Goal: Task Accomplishment & Management: Complete application form

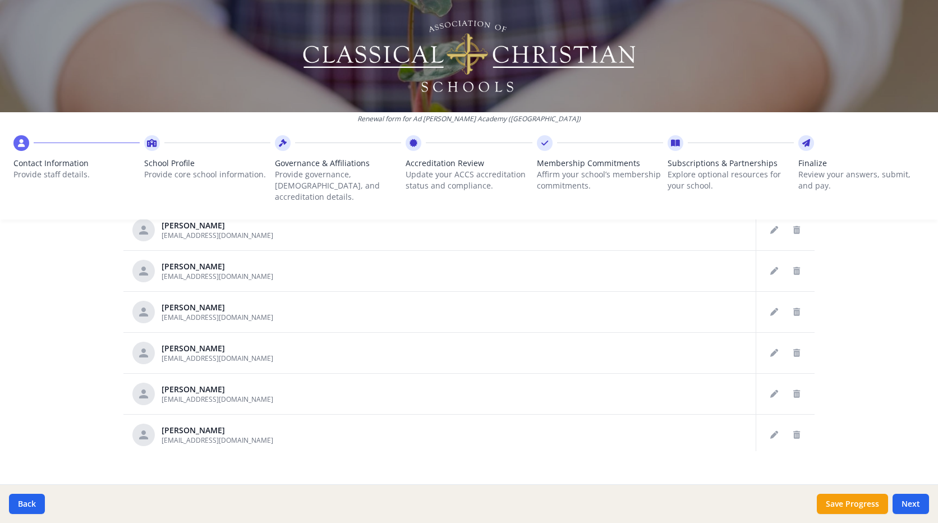
scroll to position [573, 0]
click at [909, 504] on button "Next" at bounding box center [911, 504] width 36 height 20
type input "[PHONE_NUMBER]"
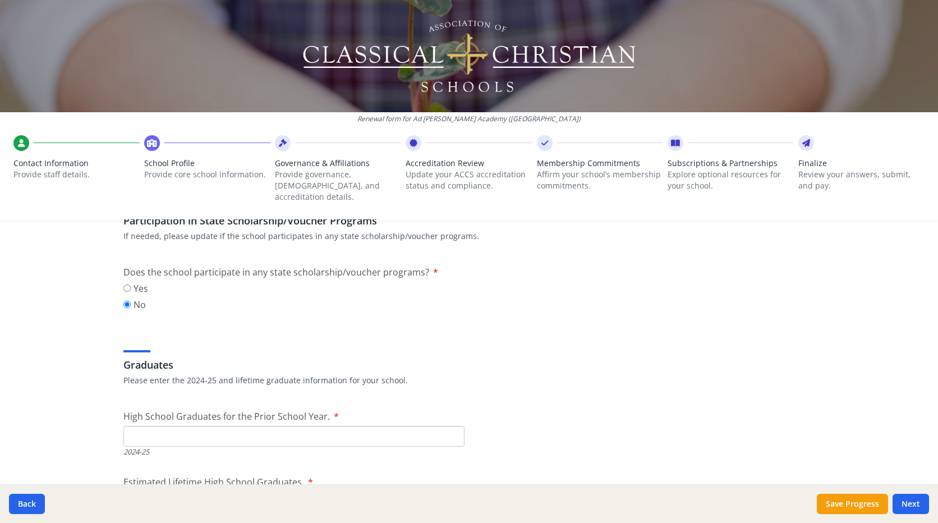
scroll to position [1515, 0]
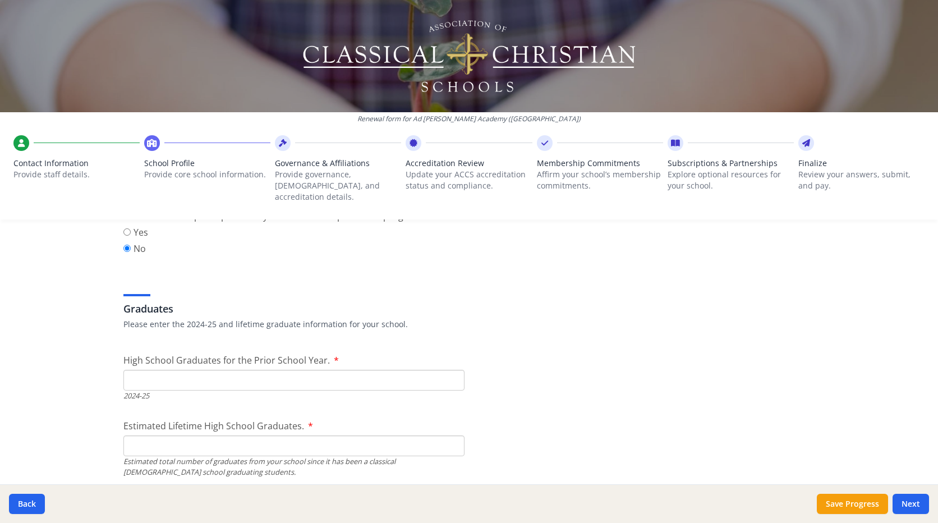
click at [136, 370] on input "High School Graduates for the Prior School Year." at bounding box center [293, 380] width 341 height 21
type input "6"
click at [146, 435] on input "Estimated Lifetime High School Graduates." at bounding box center [293, 445] width 341 height 21
type input "240"
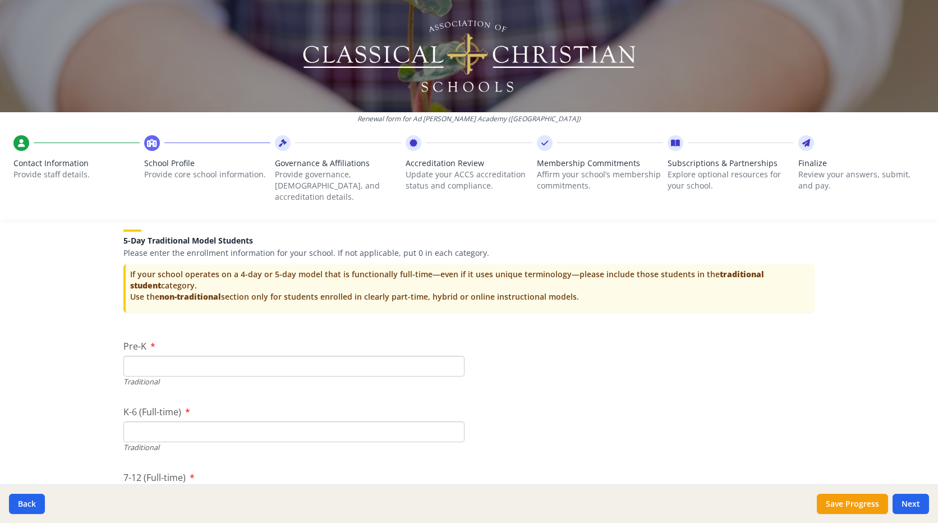
scroll to position [2244, 0]
click at [178, 359] on input "Pre-K" at bounding box center [293, 365] width 341 height 21
type input "0"
click at [185, 421] on input "K-6 (Full-time)" at bounding box center [293, 431] width 341 height 21
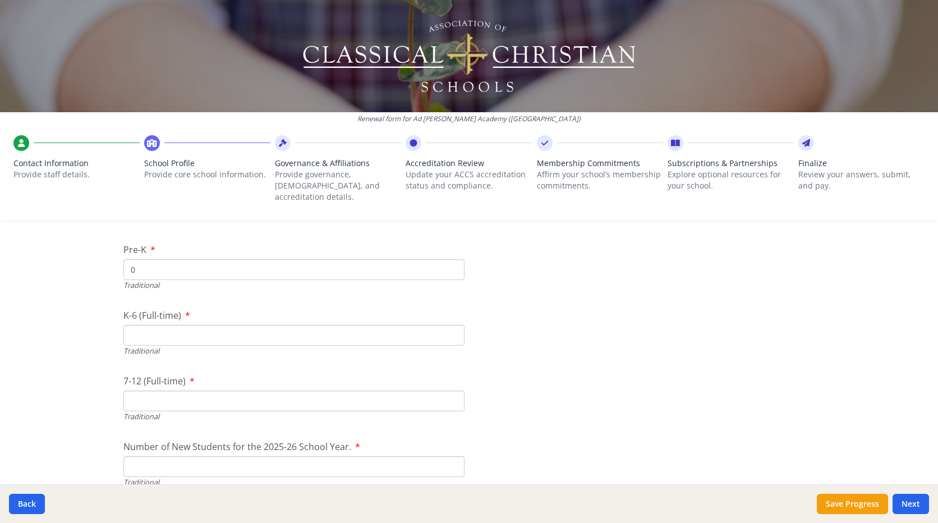
scroll to position [2356, 0]
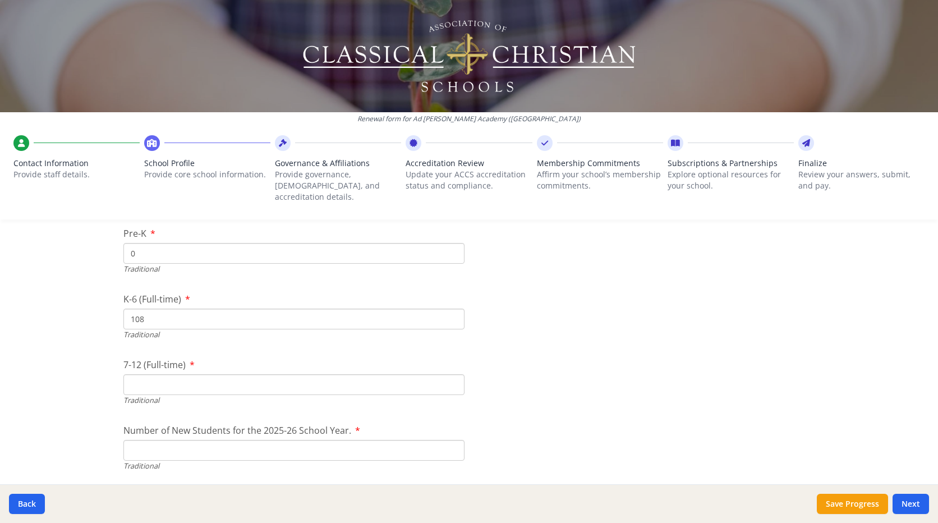
type input "108"
click at [161, 374] on input "7-12 (Full-time)" at bounding box center [293, 384] width 341 height 21
type input "62"
click at [165, 440] on input "Number of New Students for the 2025-26 School Year." at bounding box center [293, 450] width 341 height 21
type input "25"
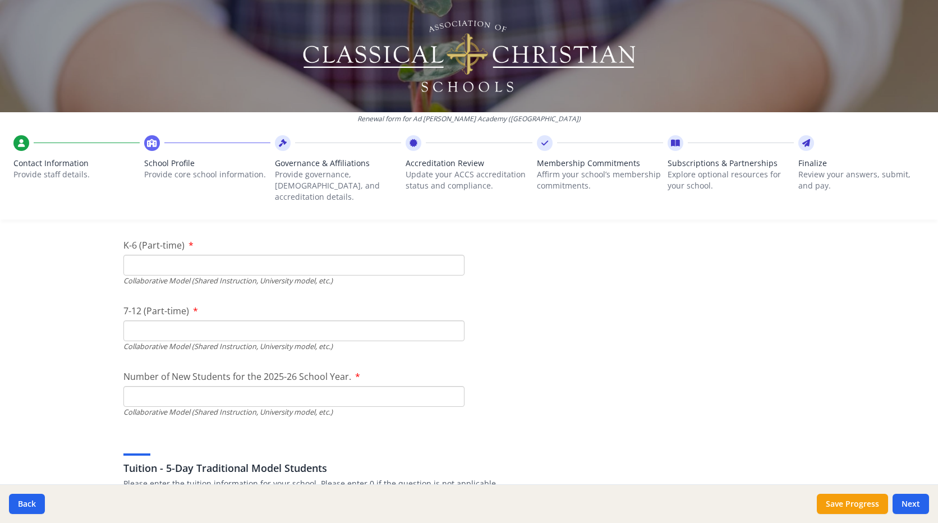
scroll to position [2693, 0]
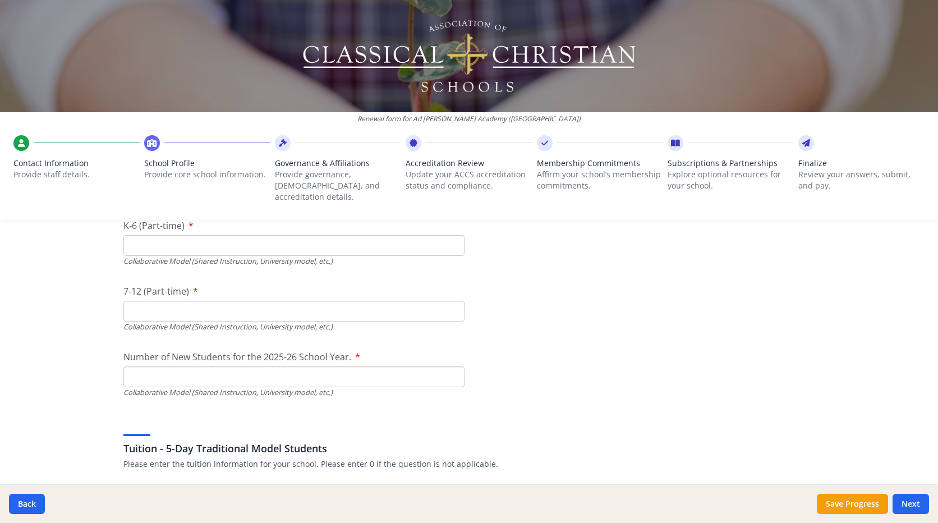
click at [144, 238] on input "K-6 (Part-time)" at bounding box center [293, 245] width 341 height 21
type input "0"
click at [139, 301] on input "7-12 (Part-time)" at bounding box center [293, 311] width 341 height 21
type input "0"
click at [132, 366] on input "Number of New Students for the 2025-26 School Year." at bounding box center [293, 376] width 341 height 21
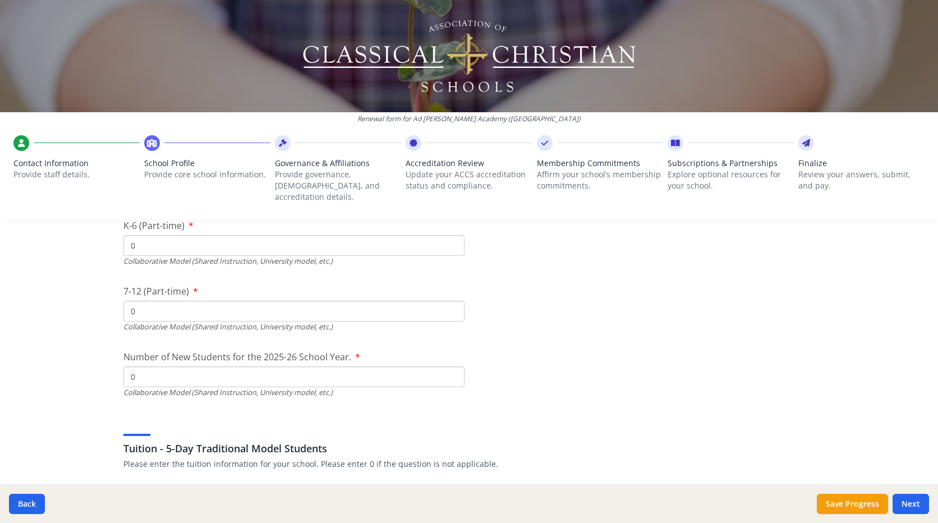
type input "0"
click at [90, 390] on div "Renewal form for Ad [PERSON_NAME][GEOGRAPHIC_DATA] ([GEOGRAPHIC_DATA]) Contact …" at bounding box center [469, 261] width 938 height 523
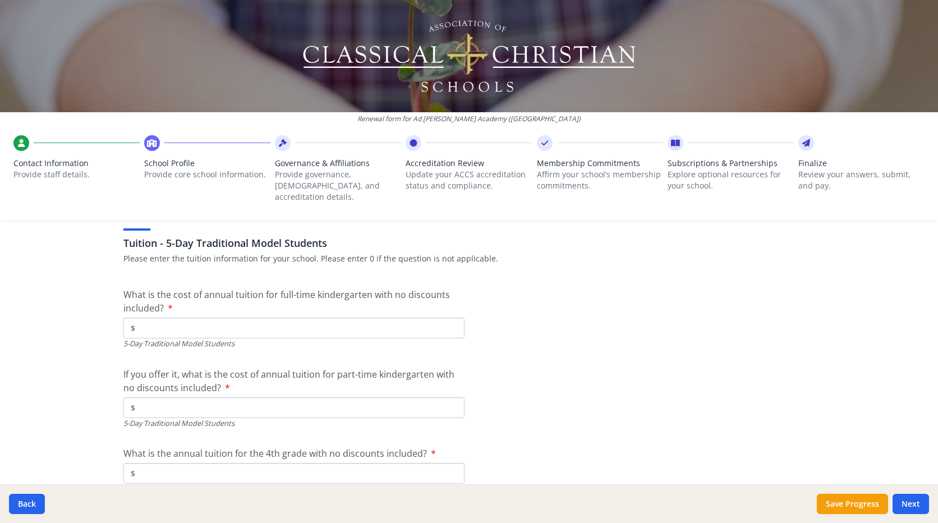
scroll to position [2917, 0]
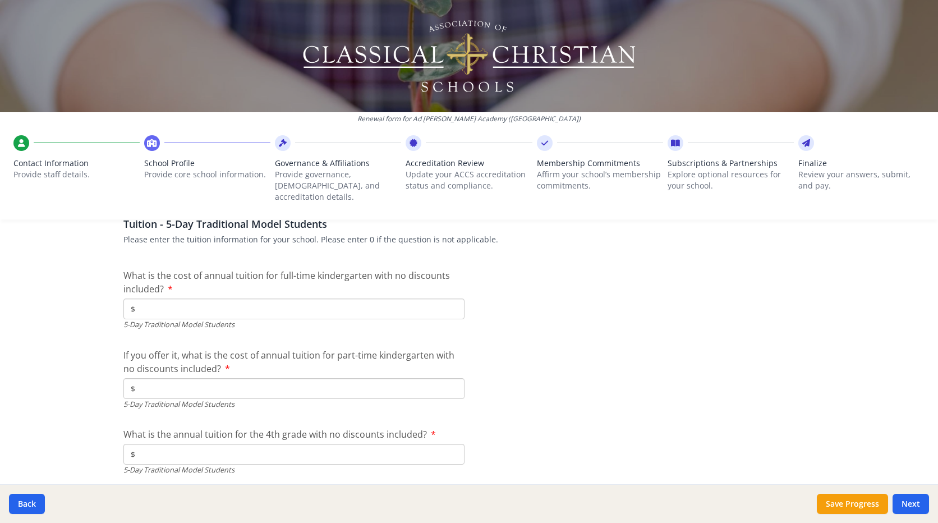
click at [195, 298] on input "$" at bounding box center [293, 308] width 341 height 21
type input "$14 875.00"
click at [180, 378] on input "$" at bounding box center [293, 388] width 341 height 21
type input "$"
click at [169, 444] on input "$" at bounding box center [293, 454] width 341 height 21
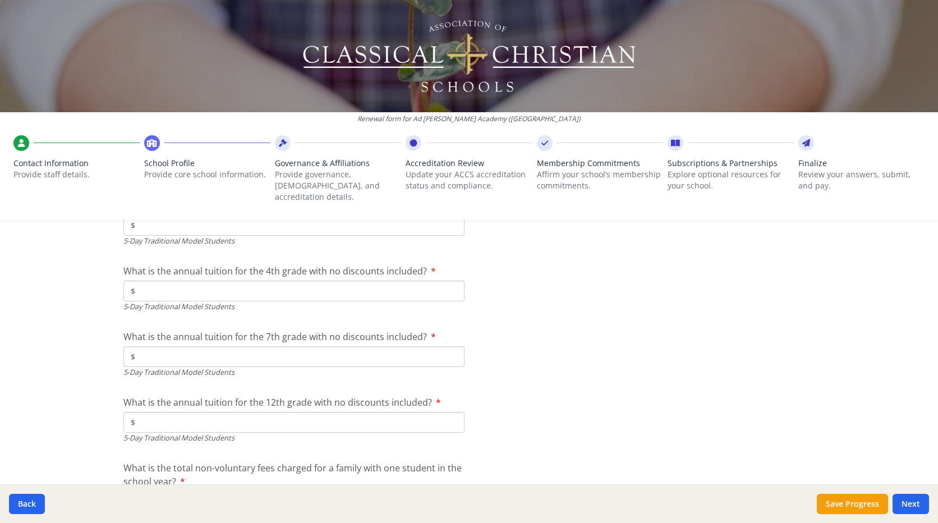
scroll to position [3085, 0]
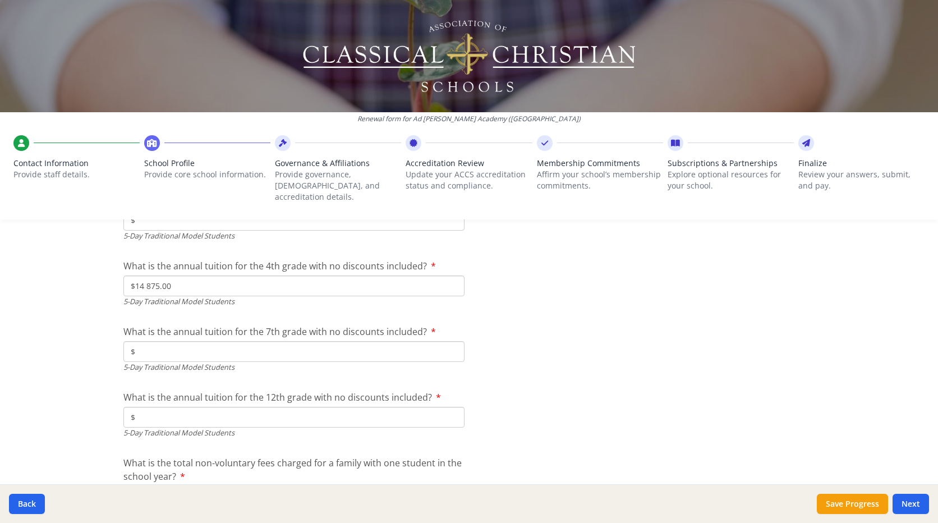
type input "$14 875.00"
click at [265, 342] on input "$" at bounding box center [293, 351] width 341 height 21
type input "$16 875"
click at [268, 407] on input "$" at bounding box center [293, 417] width 341 height 21
type input "$16 875"
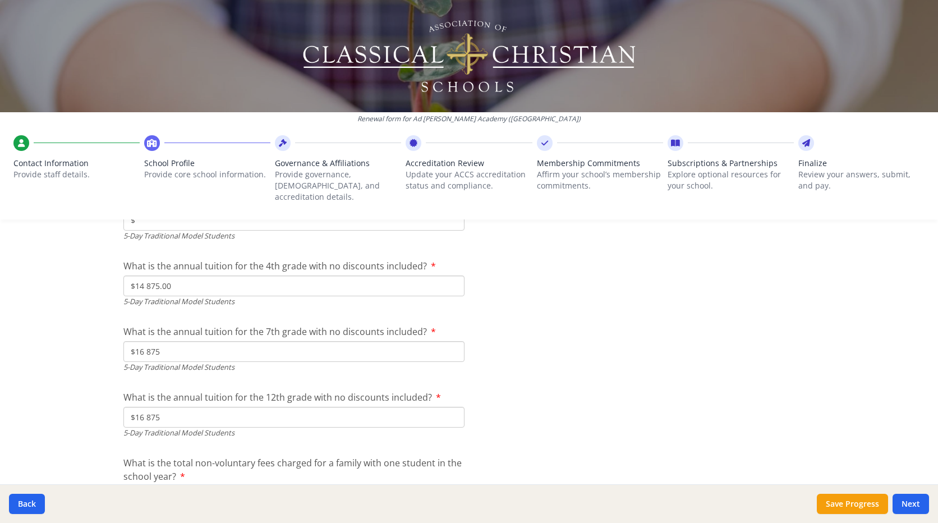
click at [638, 325] on div at bounding box center [643, 325] width 341 height 1
click at [155, 341] on input "$16 875" at bounding box center [293, 351] width 341 height 21
click at [172, 278] on input "$14 875.00" at bounding box center [293, 285] width 341 height 21
type input "$14 875"
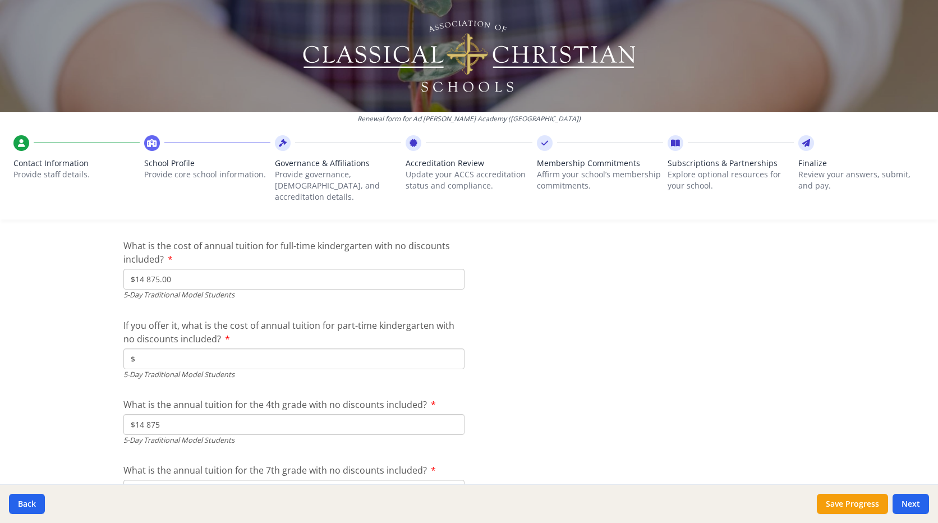
scroll to position [2917, 0]
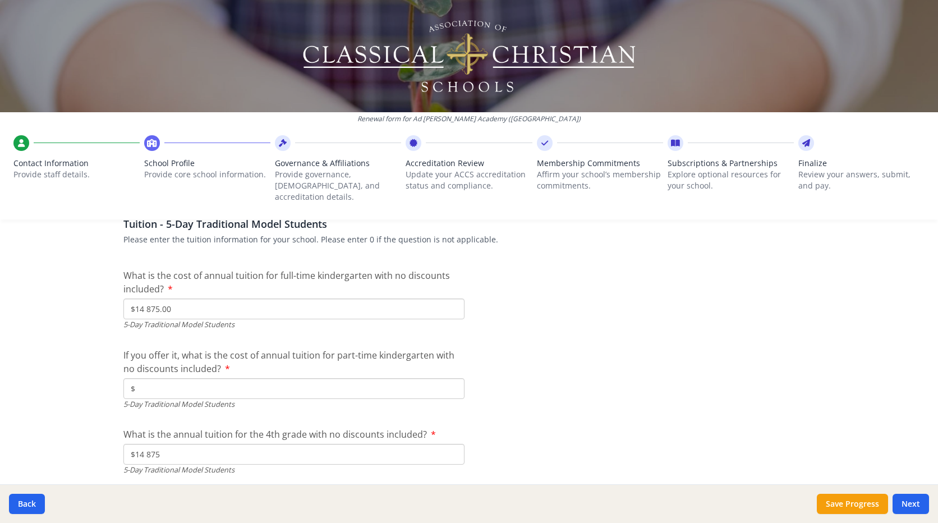
click at [208, 301] on input "$14 875.00" at bounding box center [293, 308] width 341 height 21
type input "$14 875"
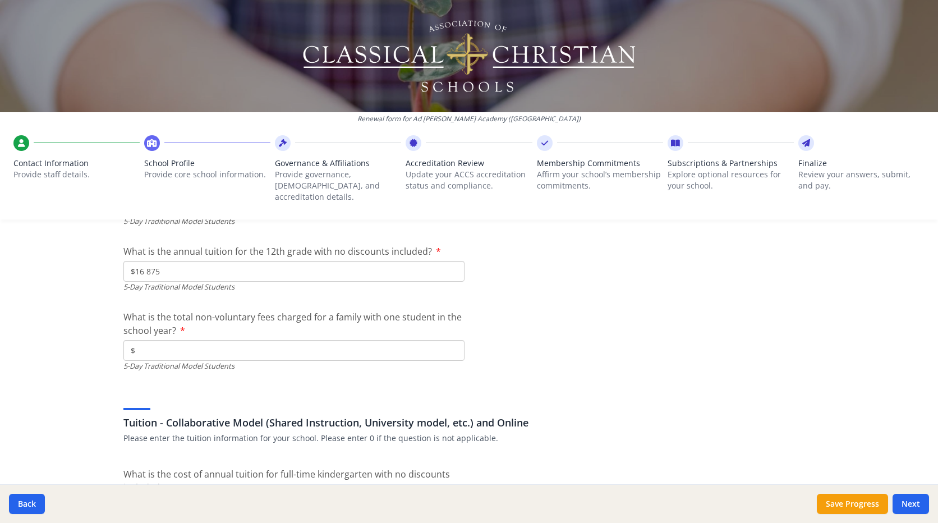
scroll to position [3254, 0]
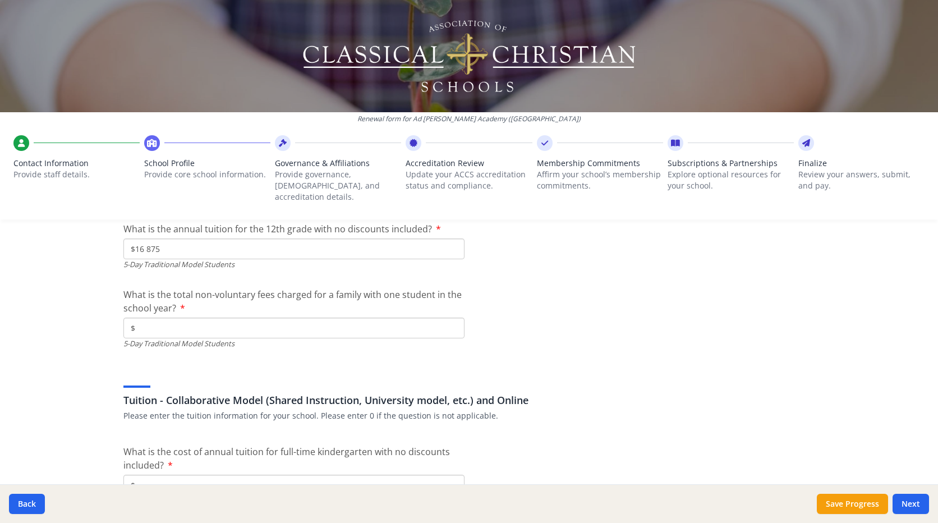
click at [198, 321] on input "$" at bounding box center [293, 328] width 341 height 21
type input "$691"
click at [99, 360] on div "Renewal form for Ad [PERSON_NAME][GEOGRAPHIC_DATA] ([GEOGRAPHIC_DATA]) Contact …" at bounding box center [469, 261] width 938 height 523
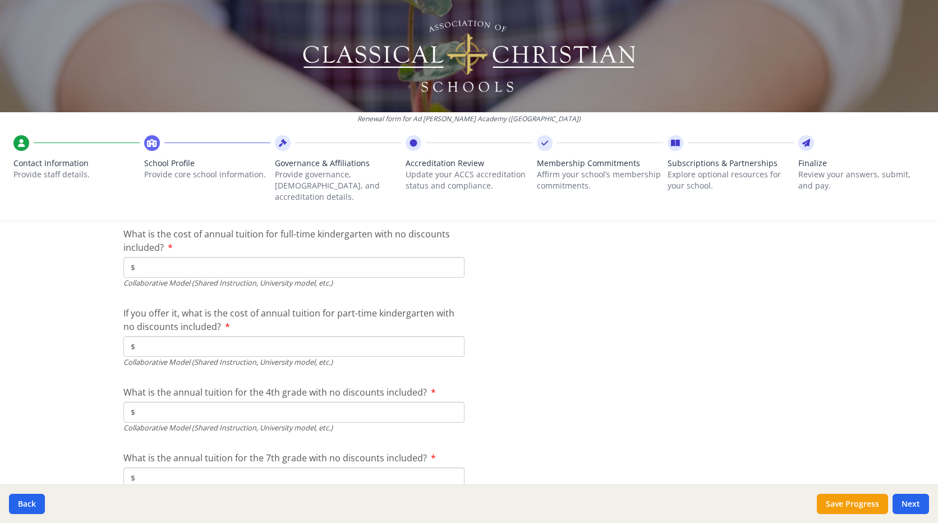
scroll to position [3478, 0]
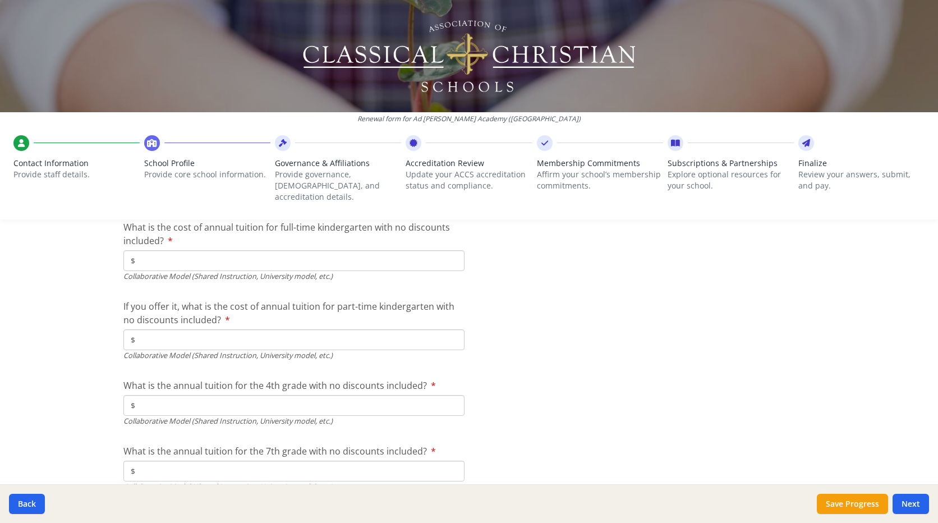
click at [169, 251] on input "$" at bounding box center [293, 260] width 341 height 21
type input "$0"
click at [158, 329] on input "$" at bounding box center [293, 339] width 341 height 21
type input "$0"
click at [138, 395] on input "$" at bounding box center [293, 405] width 341 height 21
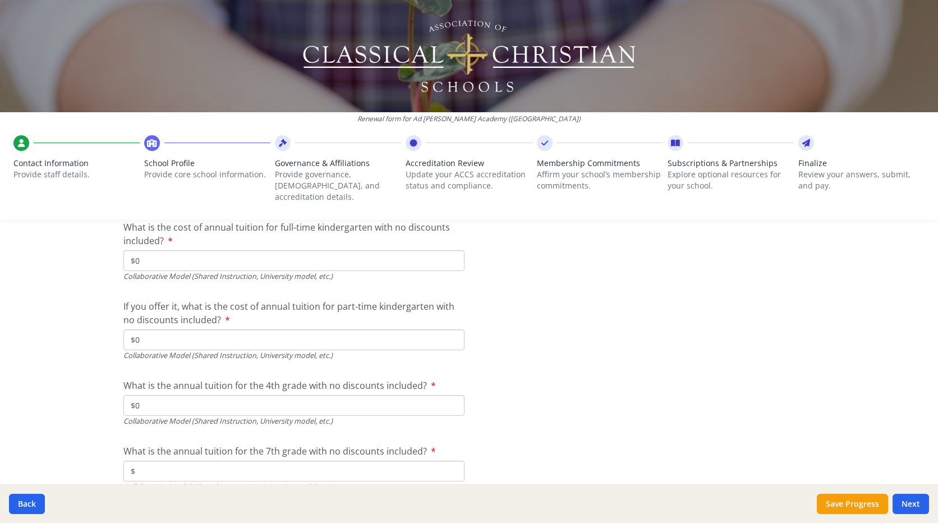
type input "$0"
drag, startPoint x: 133, startPoint y: 462, endPoint x: 200, endPoint y: 455, distance: 67.7
click at [135, 462] on input "$" at bounding box center [293, 471] width 341 height 21
type input "$0"
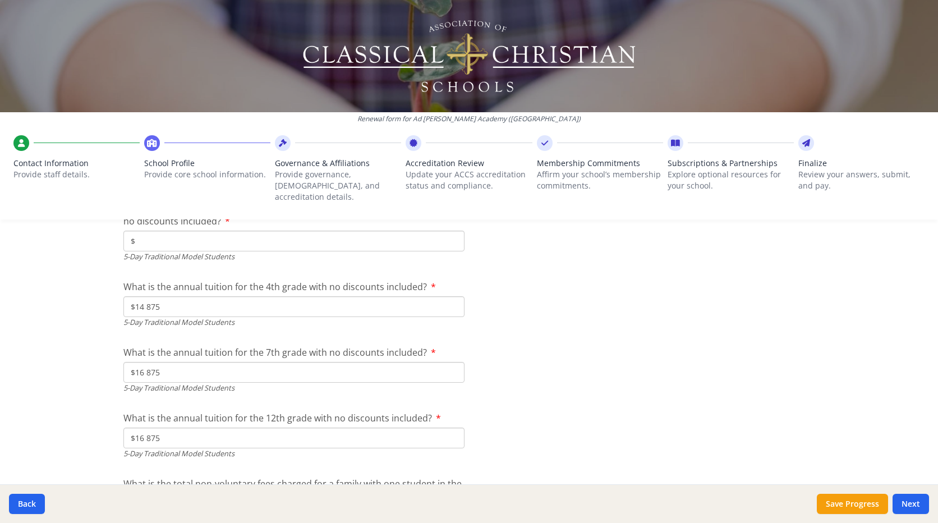
scroll to position [3029, 0]
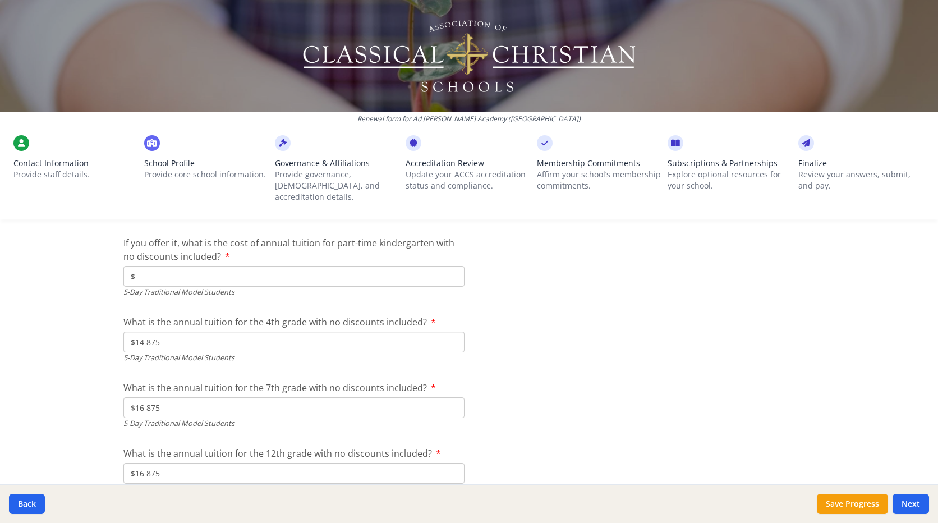
click at [169, 266] on input "$" at bounding box center [293, 276] width 341 height 21
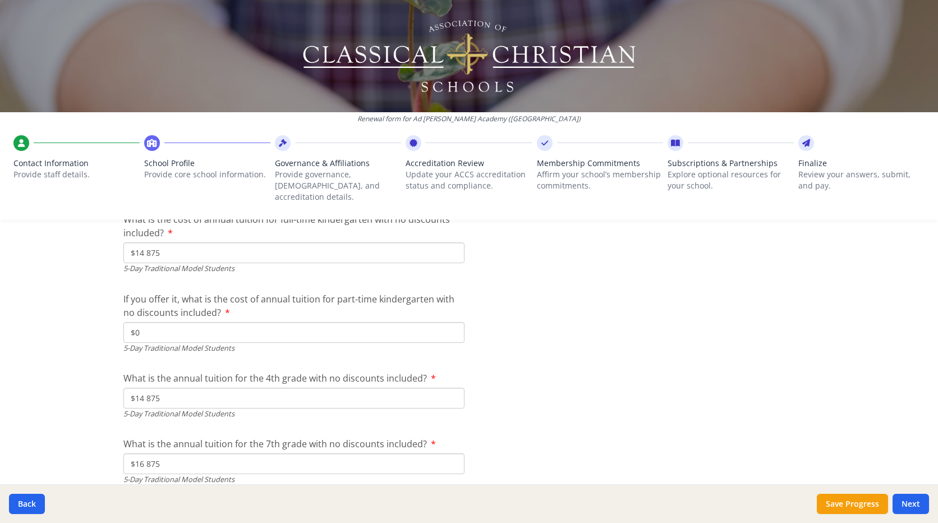
scroll to position [2917, 0]
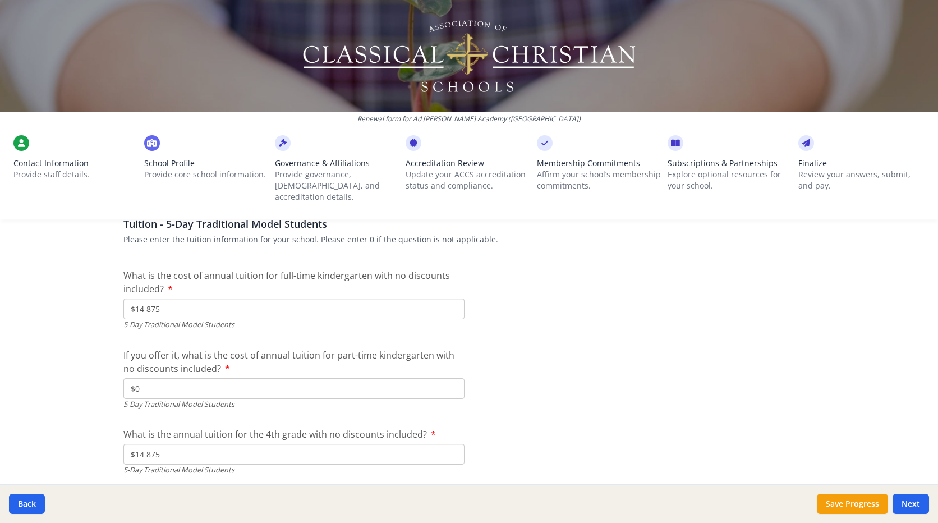
type input "$0"
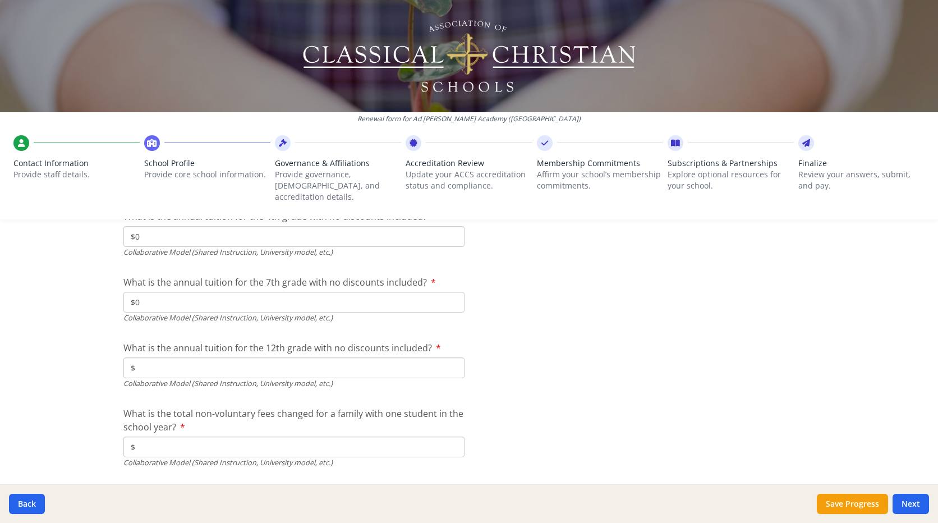
scroll to position [3667, 0]
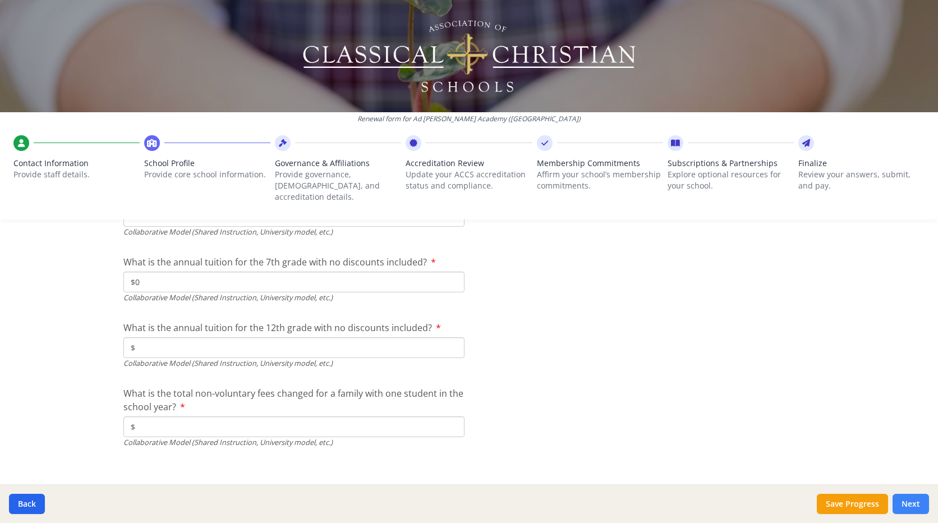
click at [907, 503] on button "Next" at bounding box center [911, 504] width 36 height 20
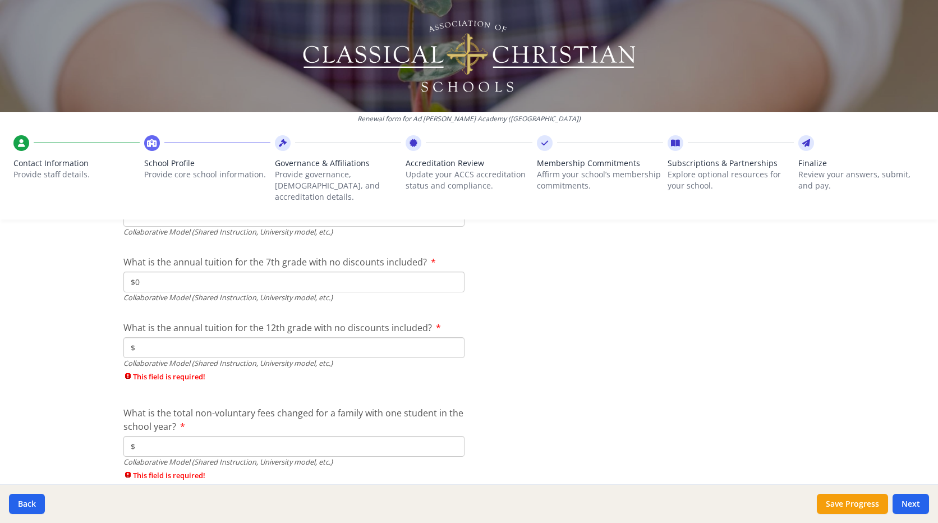
click at [160, 337] on input "$" at bounding box center [293, 347] width 341 height 21
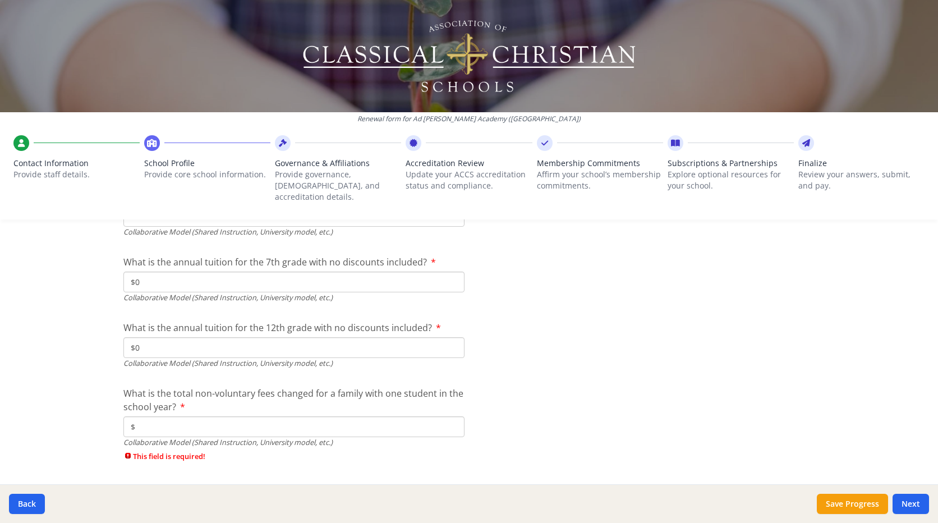
type input "$0"
click at [151, 416] on input "$" at bounding box center [293, 426] width 341 height 21
type input "$0"
click at [153, 275] on input "$0" at bounding box center [293, 282] width 341 height 21
click at [902, 503] on button "Next" at bounding box center [911, 504] width 36 height 20
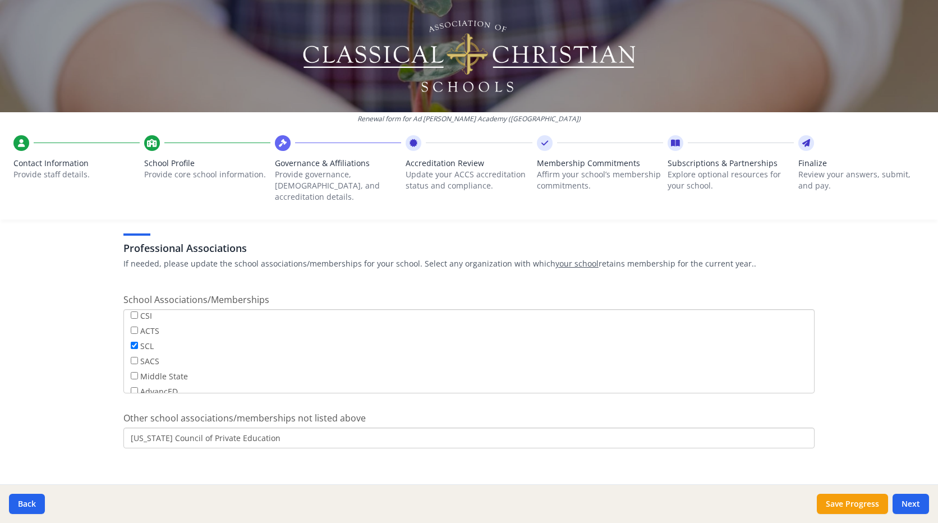
scroll to position [0, 0]
click at [914, 508] on button "Next" at bounding box center [911, 504] width 36 height 20
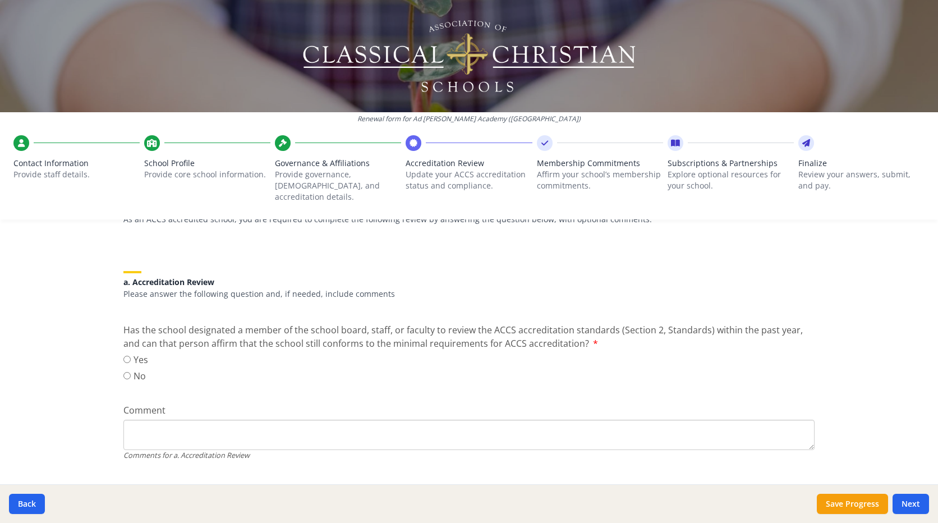
scroll to position [112, 0]
click at [123, 355] on input "Yes" at bounding box center [126, 358] width 7 height 7
radio input "true"
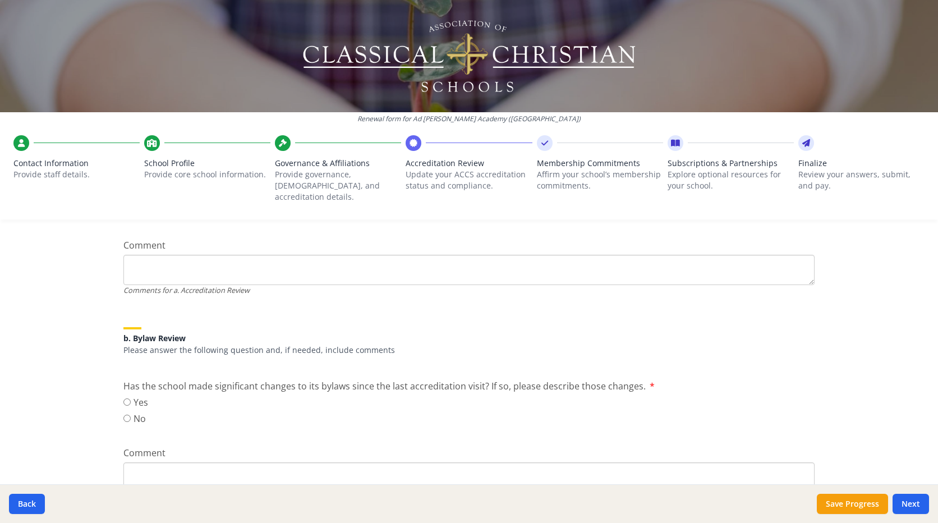
scroll to position [337, 0]
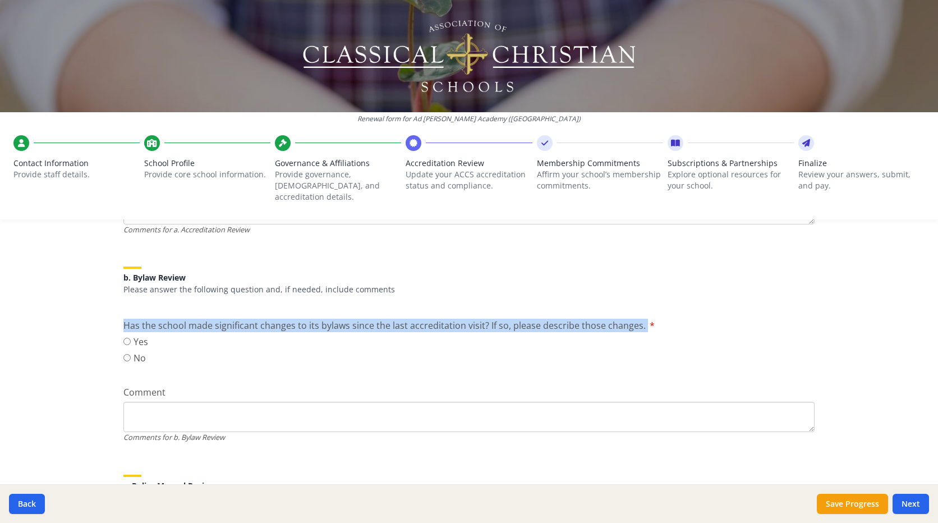
drag, startPoint x: 637, startPoint y: 315, endPoint x: 122, endPoint y: 309, distance: 515.0
click at [123, 319] on label "Has the school made significant changes to its bylaws since the last accreditat…" at bounding box center [388, 325] width 531 height 13
drag, startPoint x: 122, startPoint y: 309, endPoint x: 138, endPoint y: 312, distance: 16.5
copy label "Has the school made significant changes to its bylaws since the last accreditat…"
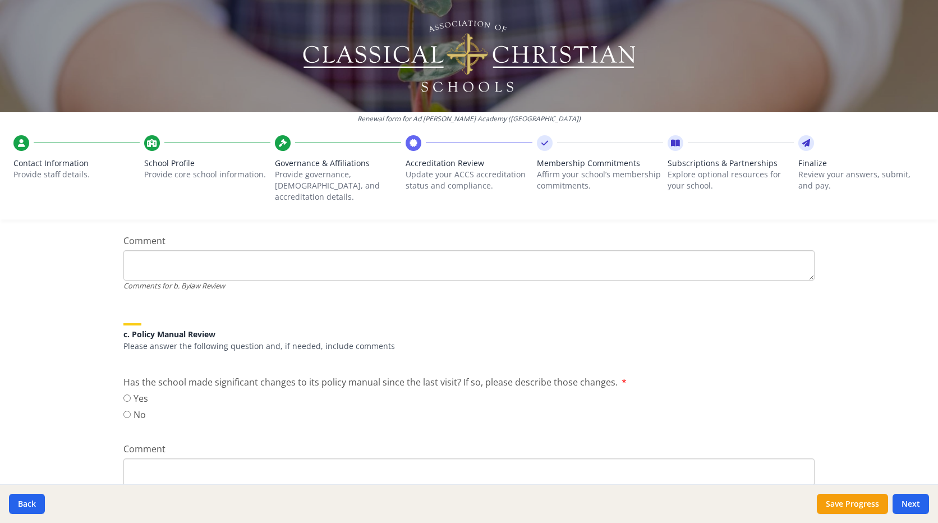
scroll to position [505, 0]
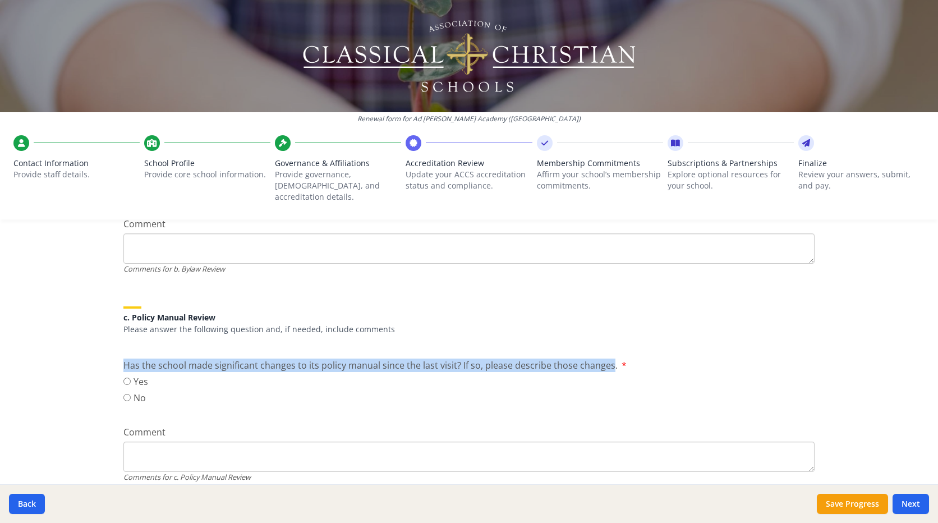
drag, startPoint x: 604, startPoint y: 355, endPoint x: 119, endPoint y: 354, distance: 485.2
click at [123, 359] on span "Has the school made significant changes to its policy manual since the last vis…" at bounding box center [370, 365] width 494 height 12
drag, startPoint x: 119, startPoint y: 354, endPoint x: 127, endPoint y: 353, distance: 7.9
copy span "Has the school made significant changes to its policy manual since the last vis…"
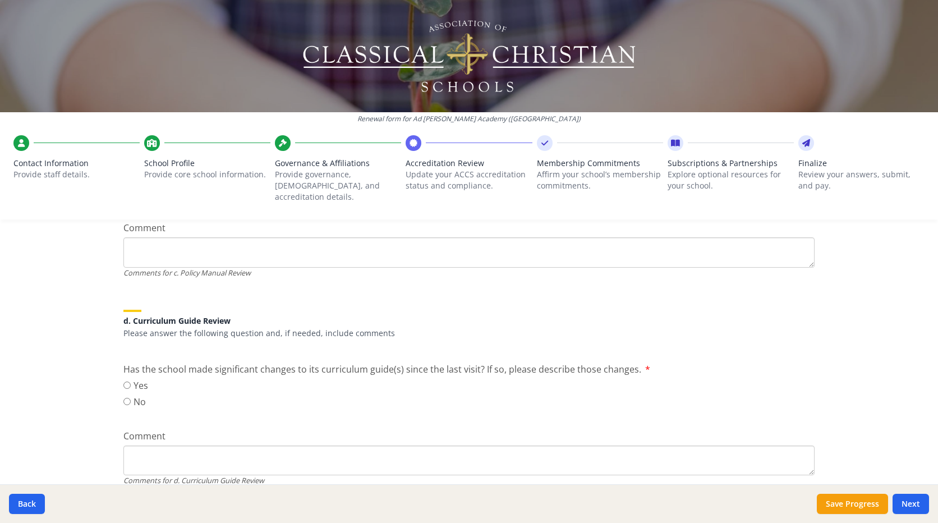
scroll to position [729, 0]
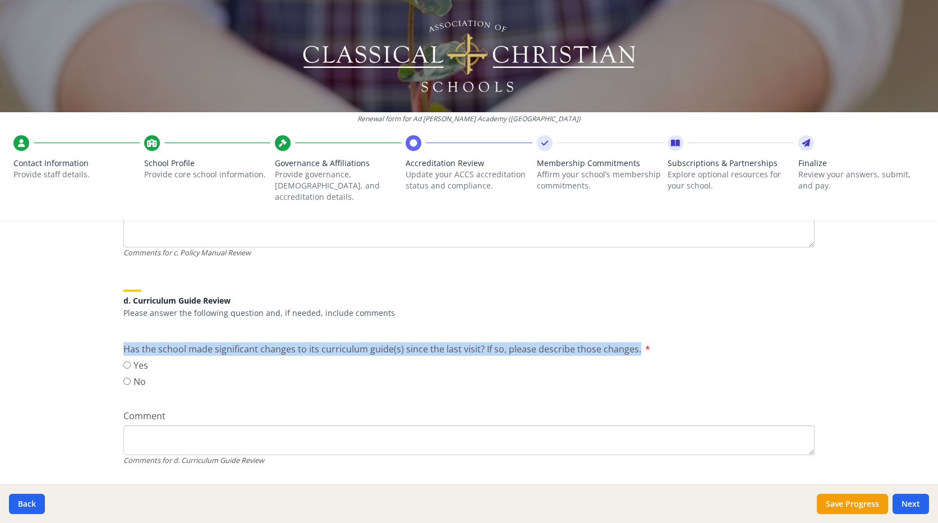
drag, startPoint x: 629, startPoint y: 338, endPoint x: 120, endPoint y: 338, distance: 508.8
click at [123, 342] on label "Has the school made significant changes to its curriculum guide(s) since the la…" at bounding box center [386, 348] width 527 height 13
drag, startPoint x: 120, startPoint y: 338, endPoint x: 128, endPoint y: 338, distance: 7.9
copy span "Has the school made significant changes to its curriculum guide(s) since the la…"
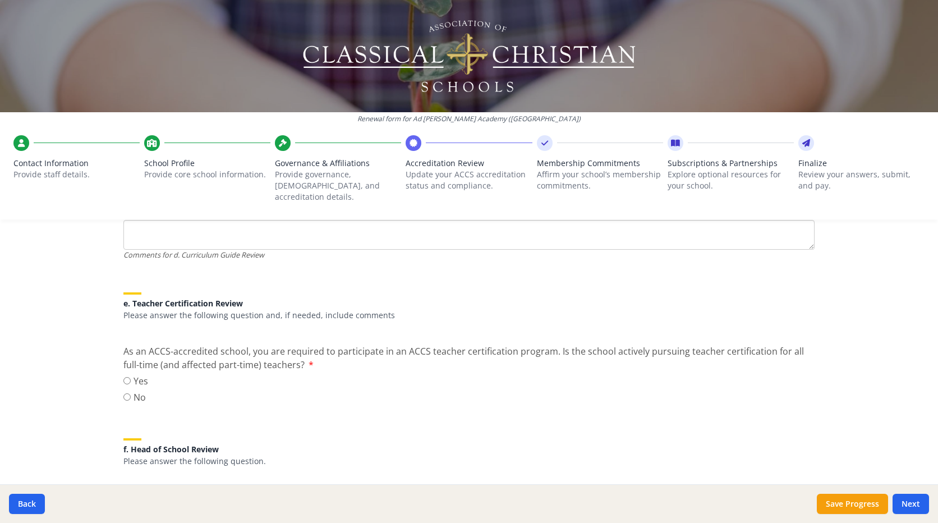
scroll to position [954, 0]
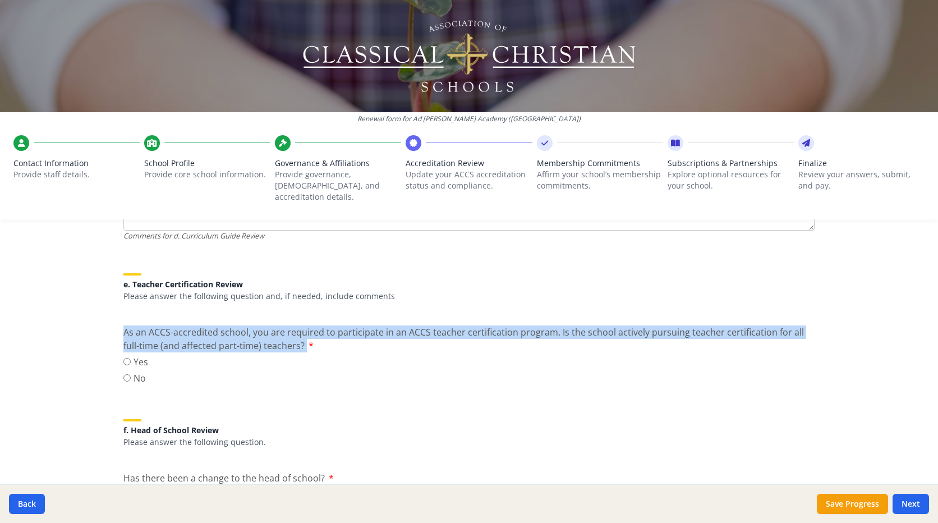
drag, startPoint x: 285, startPoint y: 335, endPoint x: 117, endPoint y: 317, distance: 168.7
click at [117, 317] on div "ACCS Accredited School Review As an ACCS accredited school, you are required to…" at bounding box center [469, 146] width 718 height 1688
drag, startPoint x: 117, startPoint y: 317, endPoint x: 171, endPoint y: 318, distance: 53.9
copy label "As an ACCS-accredited school, you are required to participate in an ACCS teache…"
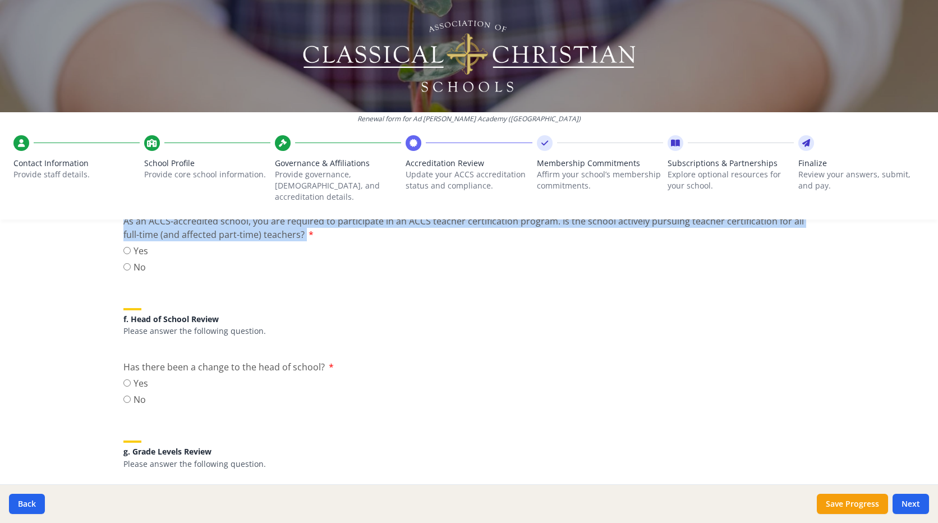
scroll to position [1066, 0]
click at [123, 394] on input "No" at bounding box center [126, 397] width 7 height 7
radio input "true"
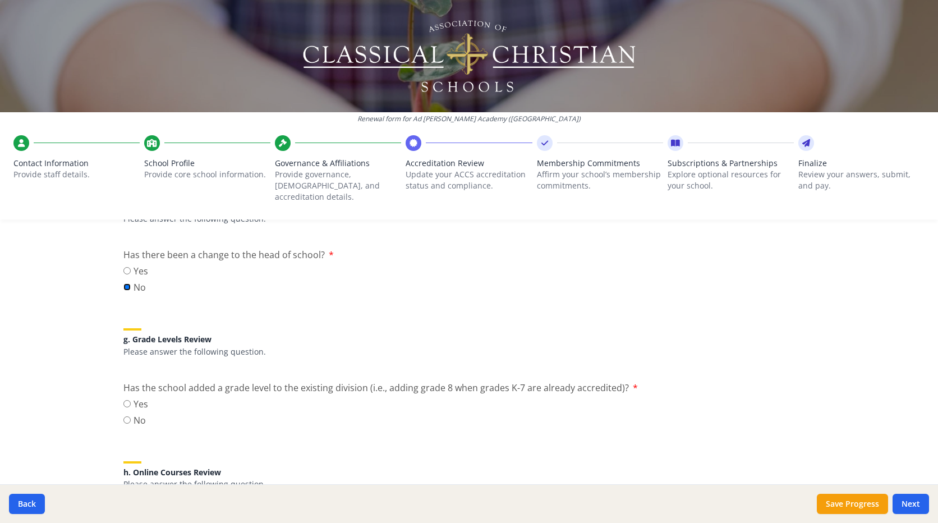
scroll to position [1178, 0]
click at [123, 415] on input "No" at bounding box center [126, 418] width 7 height 7
radio input "true"
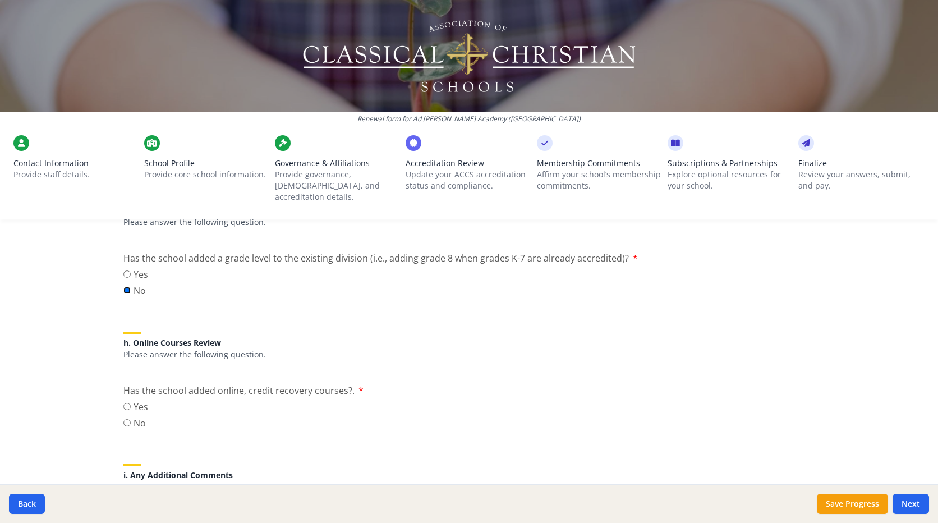
scroll to position [1346, 0]
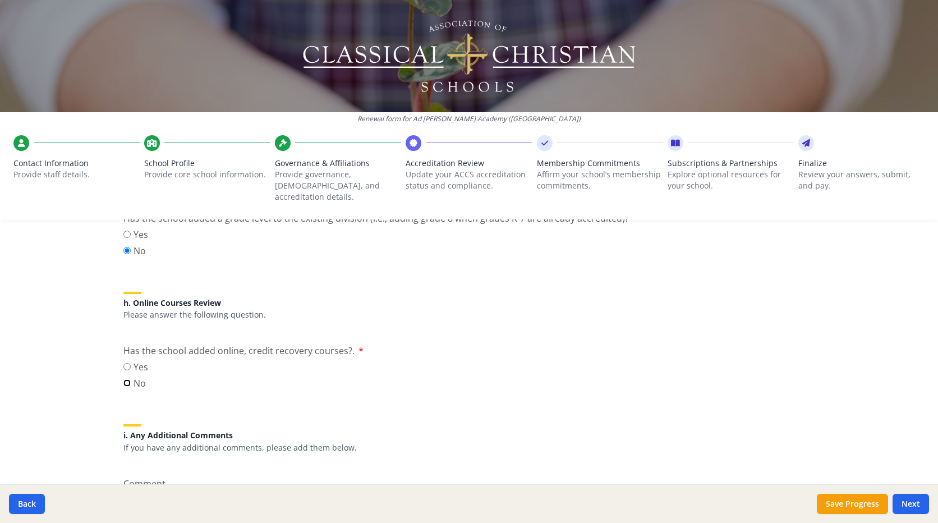
click at [123, 379] on input "No" at bounding box center [126, 382] width 7 height 7
radio input "true"
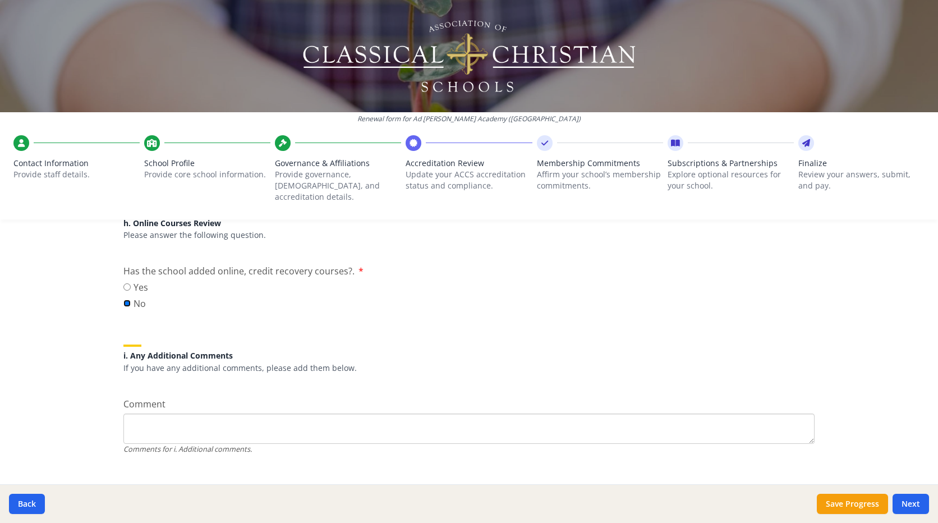
scroll to position [1432, 0]
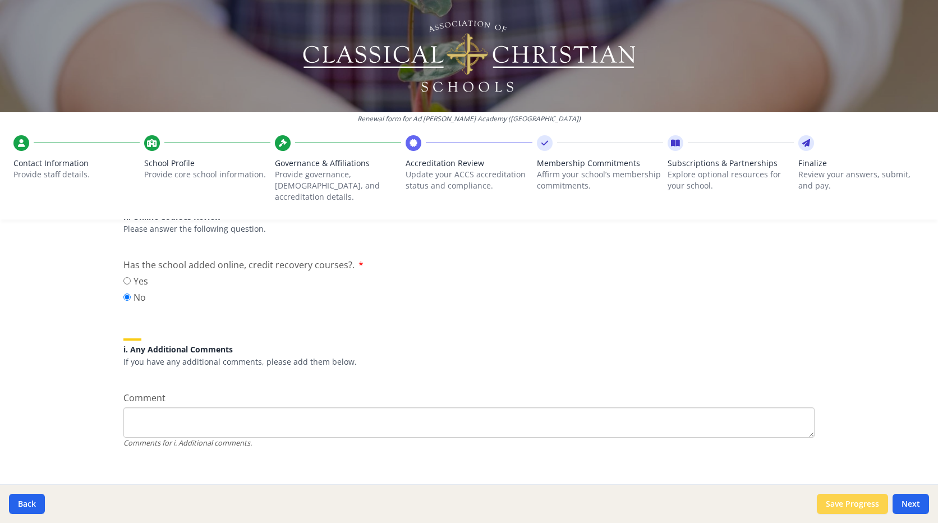
click at [834, 505] on button "Save Progress" at bounding box center [852, 504] width 71 height 20
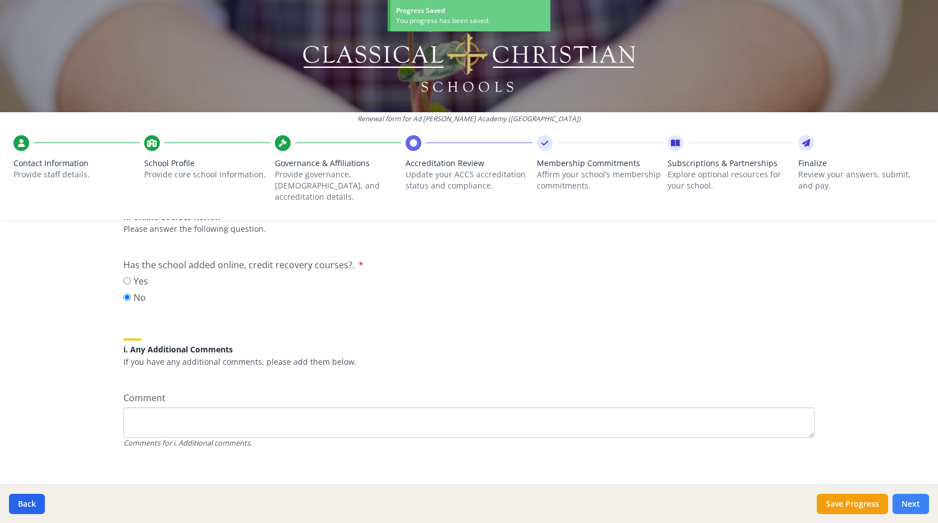
click at [914, 501] on button "Next" at bounding box center [911, 504] width 36 height 20
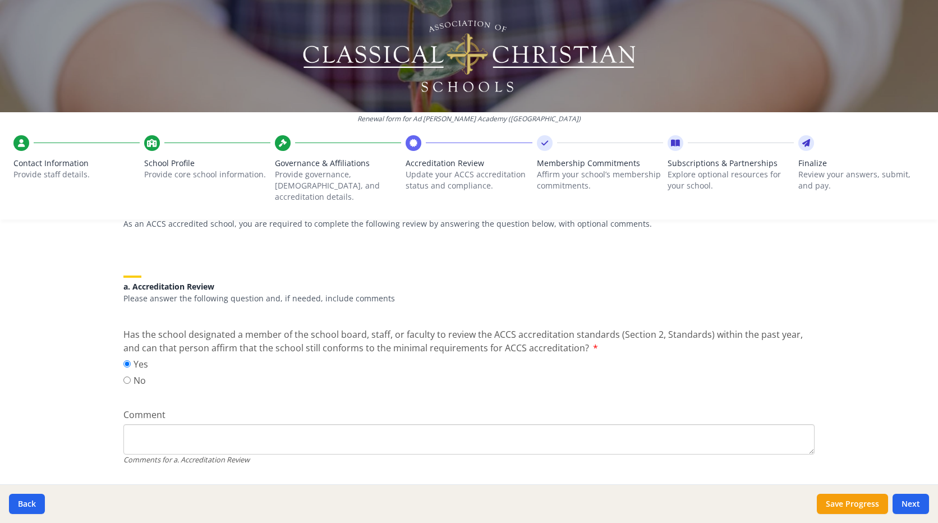
scroll to position [0, 0]
